Goal: Register for event/course

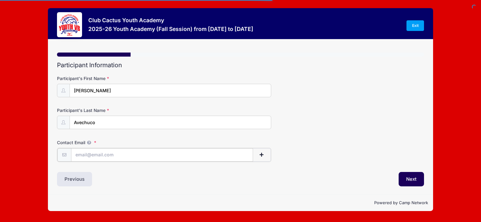
click at [90, 154] on input "Contact Email" at bounding box center [162, 154] width 182 height 13
type input "nadyaj27@gmail.com"
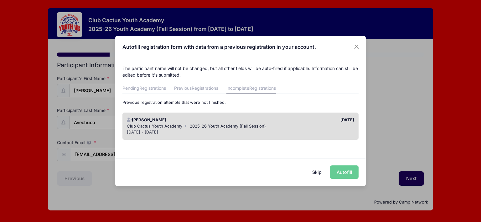
click at [302, 124] on div "Club Cactus Youth Academy 2025-26 Youth Academy (Fall Session)" at bounding box center [241, 126] width 228 height 6
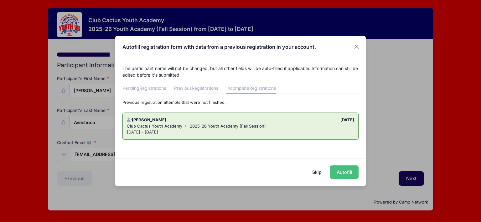
click at [349, 171] on button "Autofill" at bounding box center [344, 172] width 28 height 13
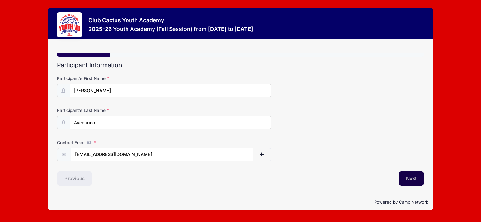
click at [416, 180] on button "Next" at bounding box center [410, 179] width 25 height 14
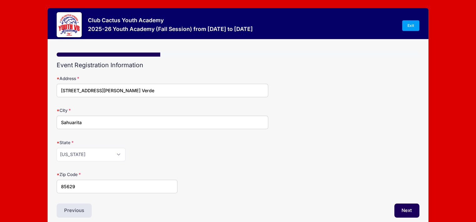
scroll to position [28, 0]
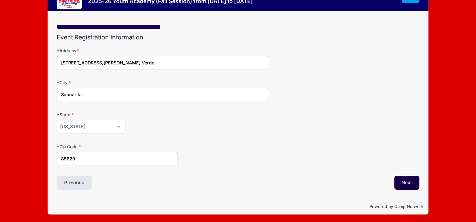
click at [403, 180] on button "Next" at bounding box center [406, 183] width 25 height 14
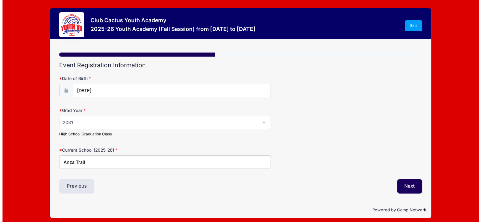
scroll to position [0, 0]
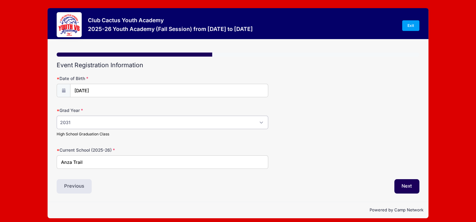
click at [249, 120] on select "Please Select 2029 2030 2031 2032 2033 2034 2035 2036 2037 2038 2039 2040" at bounding box center [163, 122] width 212 height 13
click at [200, 138] on form "Date of Birth 02/27/2013 Grad Year Please Select 2029 2030 2031 2032 2033 2034 …" at bounding box center [238, 122] width 363 height 94
click at [126, 123] on select "Please Select 2029 2030 2031 2032 2033 2034 2035 2036 2037 2038 2039 2040" at bounding box center [163, 122] width 212 height 13
click at [57, 116] on select "Please Select 2029 2030 2031 2032 2033 2034 2035 2036 2037 2038 2039 2040" at bounding box center [163, 122] width 212 height 13
click at [135, 125] on select "Please Select 2029 2030 2031 2032 2033 2034 2035 2036 2037 2038 2039 2040" at bounding box center [163, 122] width 212 height 13
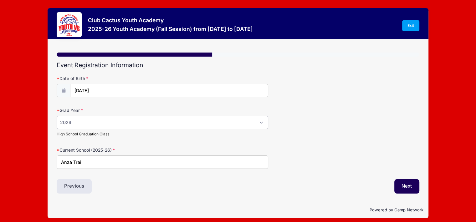
select select "2031"
click at [57, 116] on select "Please Select 2029 2030 2031 2032 2033 2034 2035 2036 2037 2038 2039 2040" at bounding box center [163, 122] width 212 height 13
click at [412, 187] on button "Next" at bounding box center [406, 186] width 25 height 14
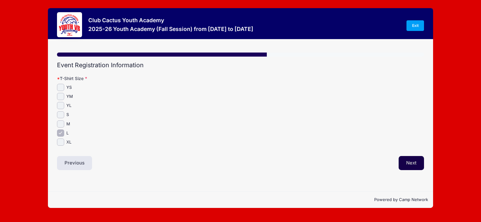
click at [406, 166] on button "Next" at bounding box center [410, 163] width 25 height 14
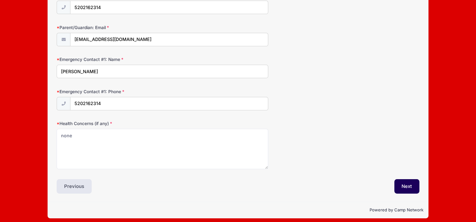
scroll to position [119, 0]
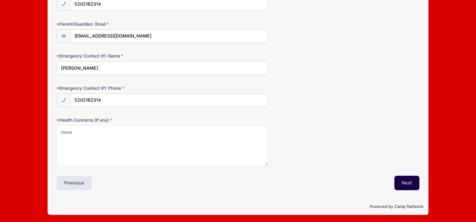
click at [405, 188] on button "Next" at bounding box center [406, 183] width 25 height 14
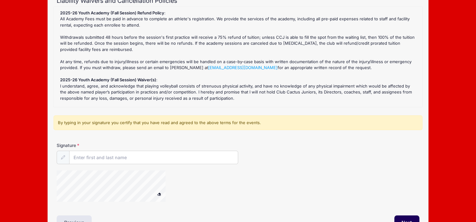
scroll to position [0, 0]
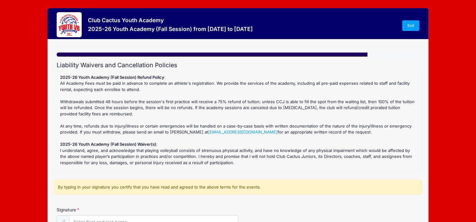
drag, startPoint x: 56, startPoint y: 65, endPoint x: 285, endPoint y: 164, distance: 249.5
click at [285, 164] on div "Liability Waivers and Cancellation Policies 2025-26 Youth Academy (Fall Session…" at bounding box center [238, 178] width 363 height 233
copy div "Liability Waivers and Cancellation Policies 2025-26 Youth Academy (Fall Session…"
click at [356, 169] on div "2025-26 Youth Academy (Fall Session) Refund Policy : All Academy Fees must be p…" at bounding box center [238, 121] width 369 height 101
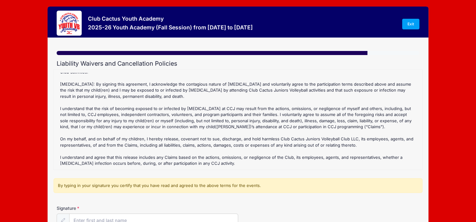
scroll to position [105, 0]
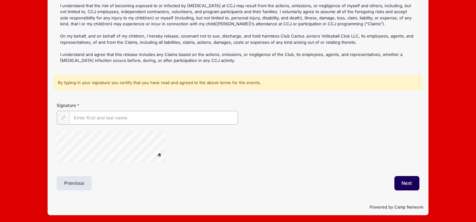
click at [129, 118] on input "Signature" at bounding box center [153, 117] width 168 height 13
type input "NADYA M JIMENEZ"
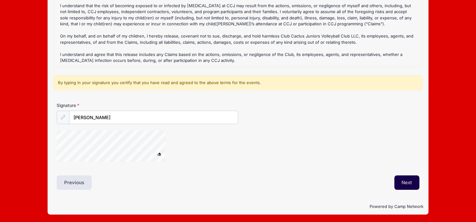
click at [407, 182] on button "Next" at bounding box center [406, 183] width 25 height 14
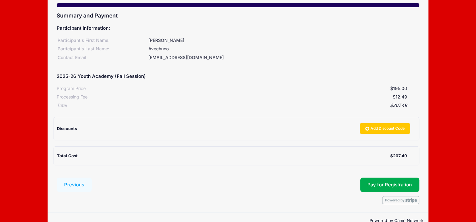
scroll to position [64, 0]
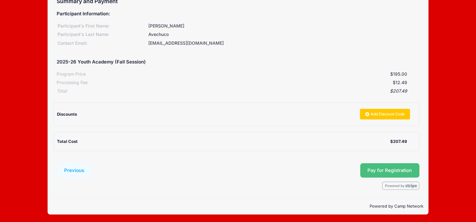
click at [391, 170] on span "Pay for Registration" at bounding box center [389, 171] width 44 height 6
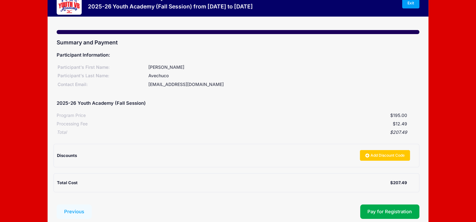
scroll to position [0, 0]
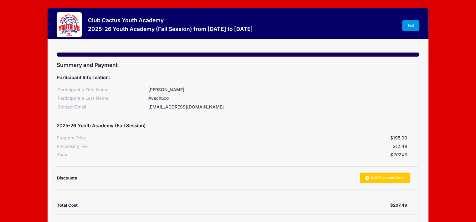
click at [407, 25] on link "Exit" at bounding box center [411, 25] width 18 height 11
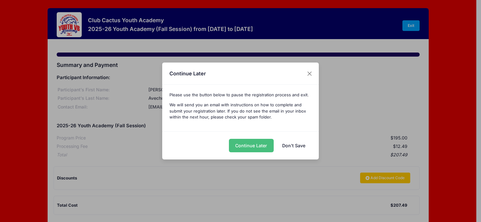
click at [262, 148] on button "Continue Later" at bounding box center [251, 145] width 45 height 13
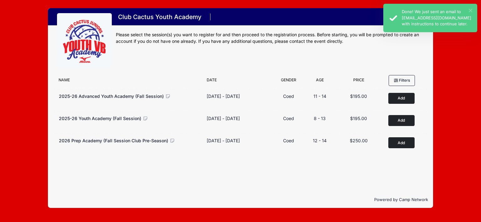
click at [469, 10] on button "×" at bounding box center [470, 10] width 3 height 3
